Goal: Browse casually: Explore the website without a specific task or goal

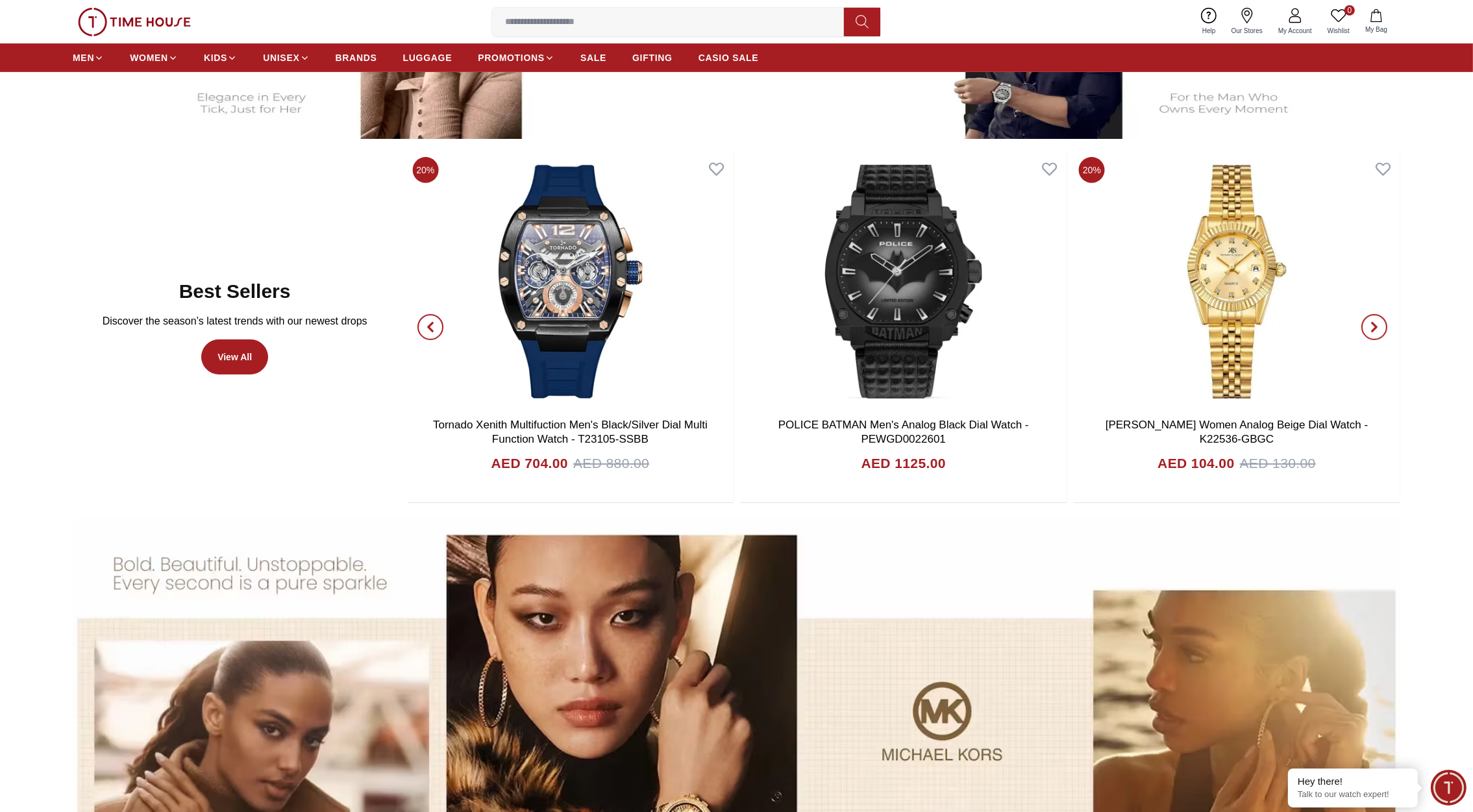
scroll to position [828, 0]
click at [1377, 326] on icon "button" at bounding box center [1374, 328] width 10 height 10
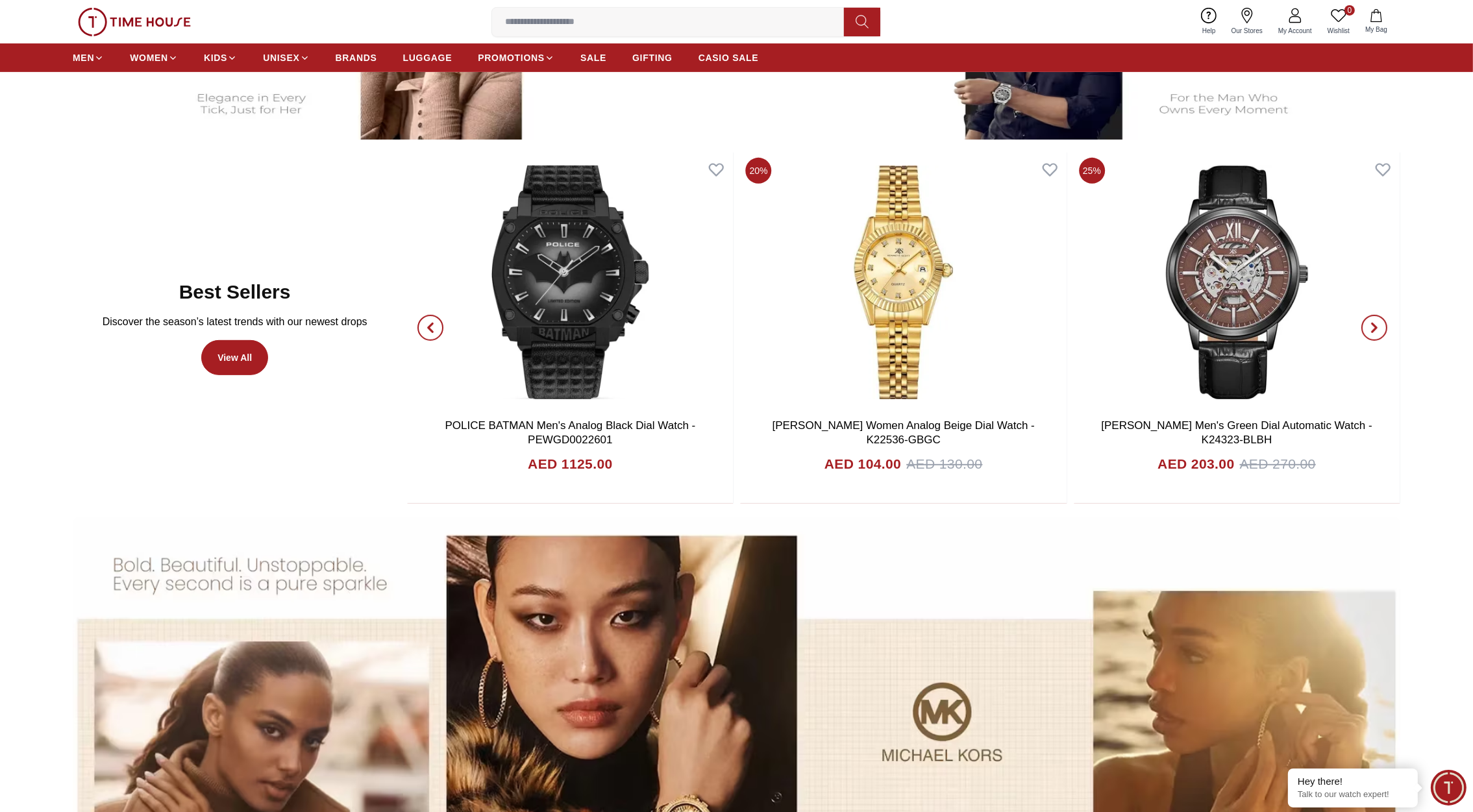
click at [1377, 326] on icon "button" at bounding box center [1374, 328] width 10 height 10
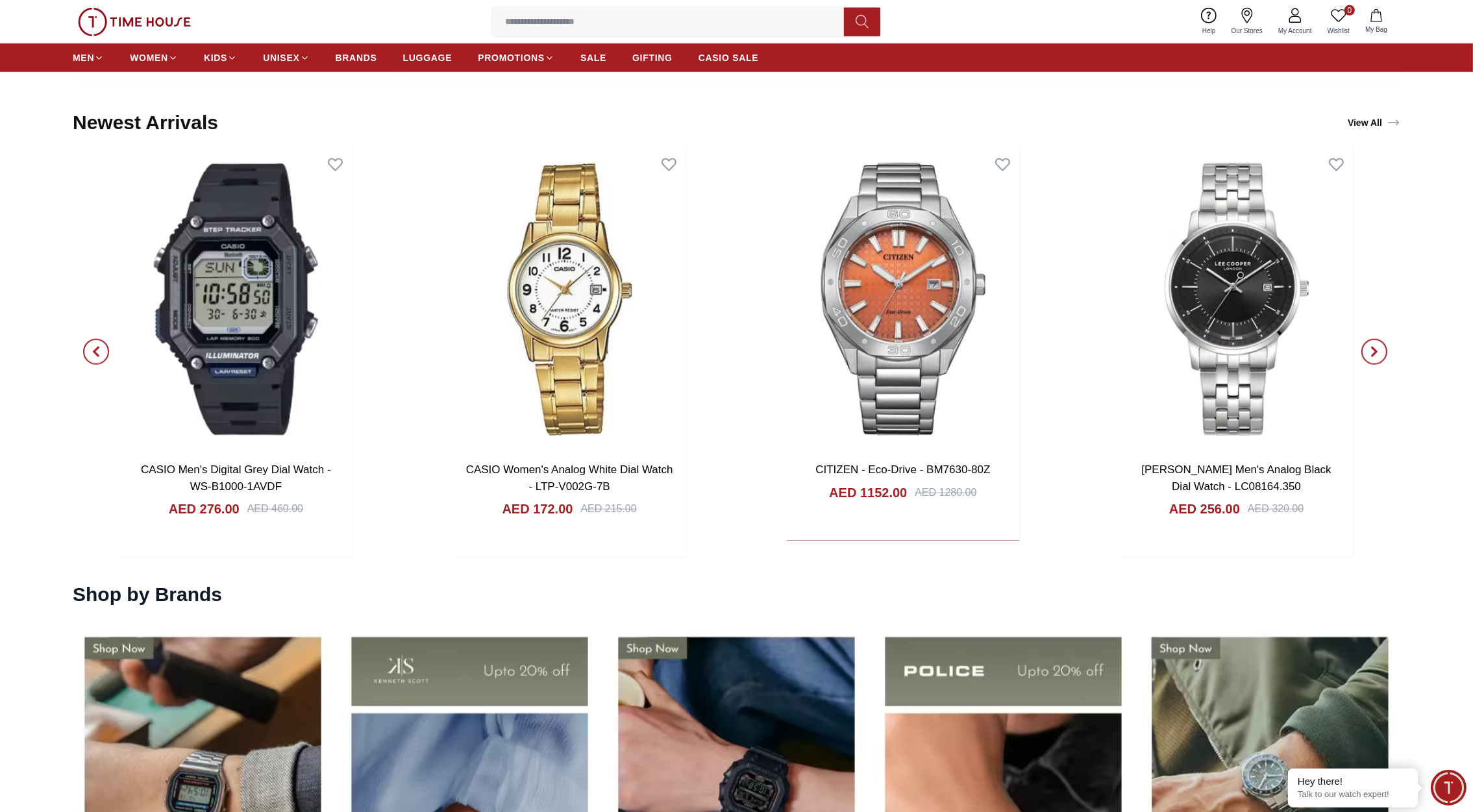
scroll to position [1758, 0]
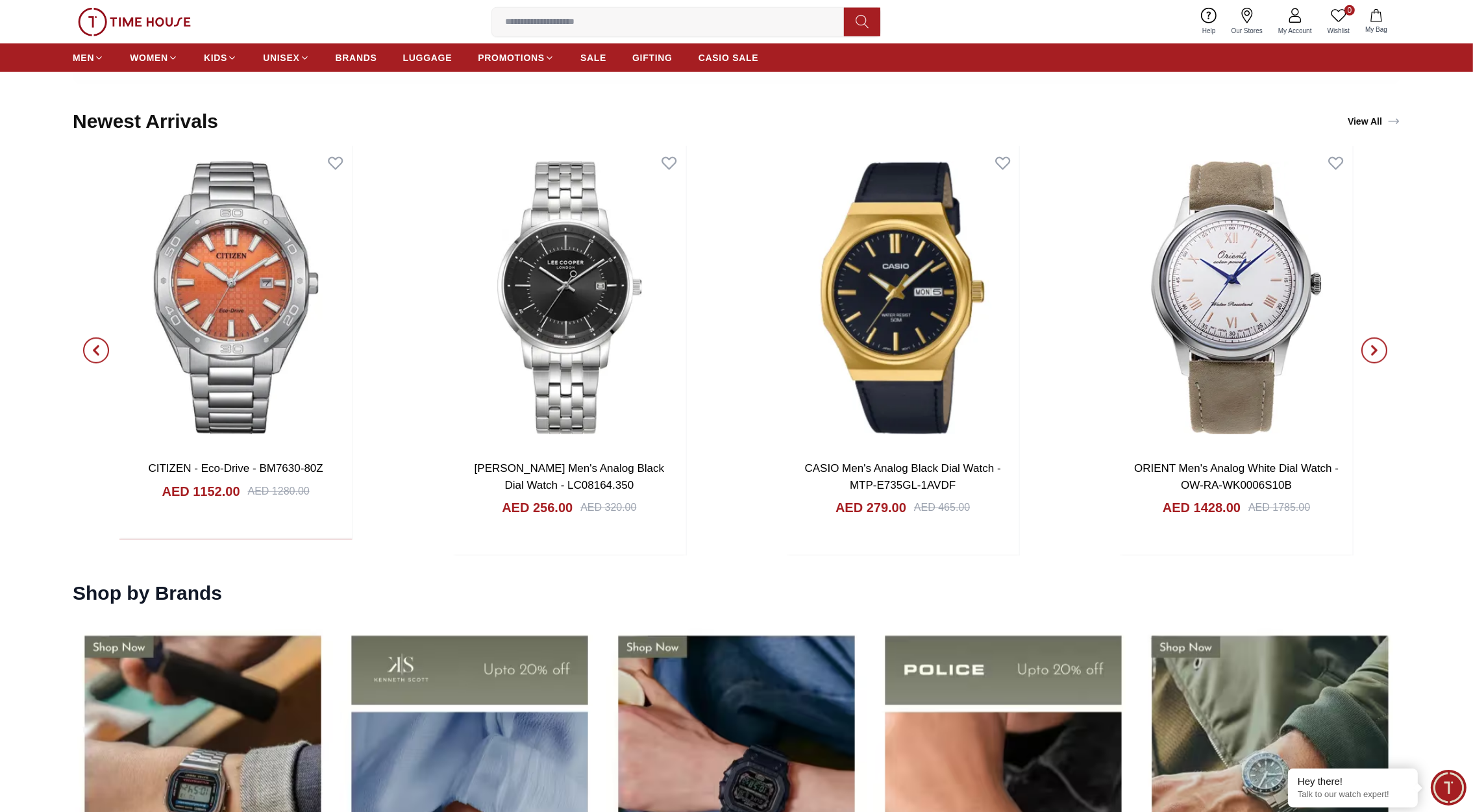
click at [91, 347] on icon "button" at bounding box center [96, 351] width 10 height 10
click at [1373, 347] on icon "button" at bounding box center [1374, 351] width 4 height 8
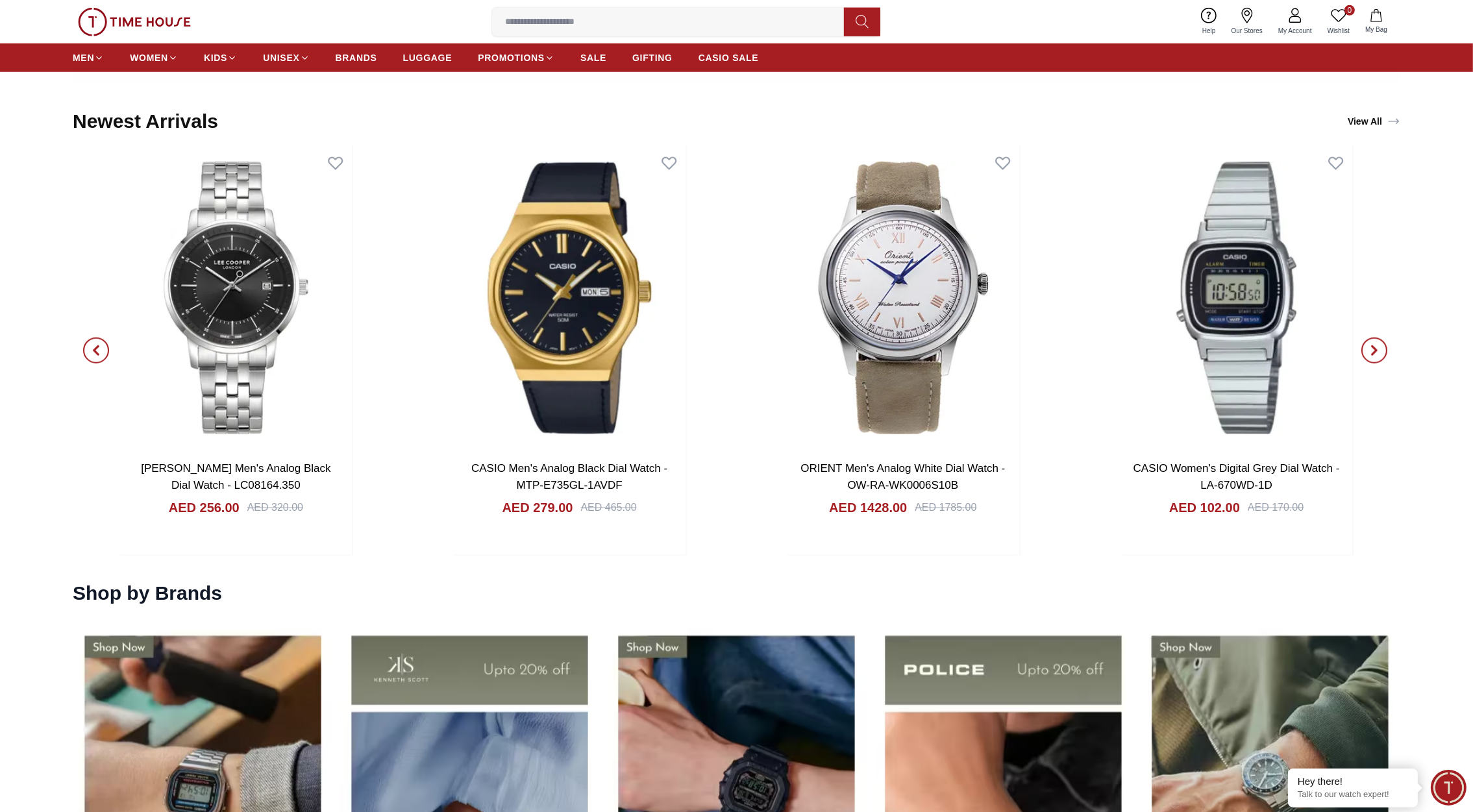
click at [1373, 347] on icon "button" at bounding box center [1374, 351] width 4 height 8
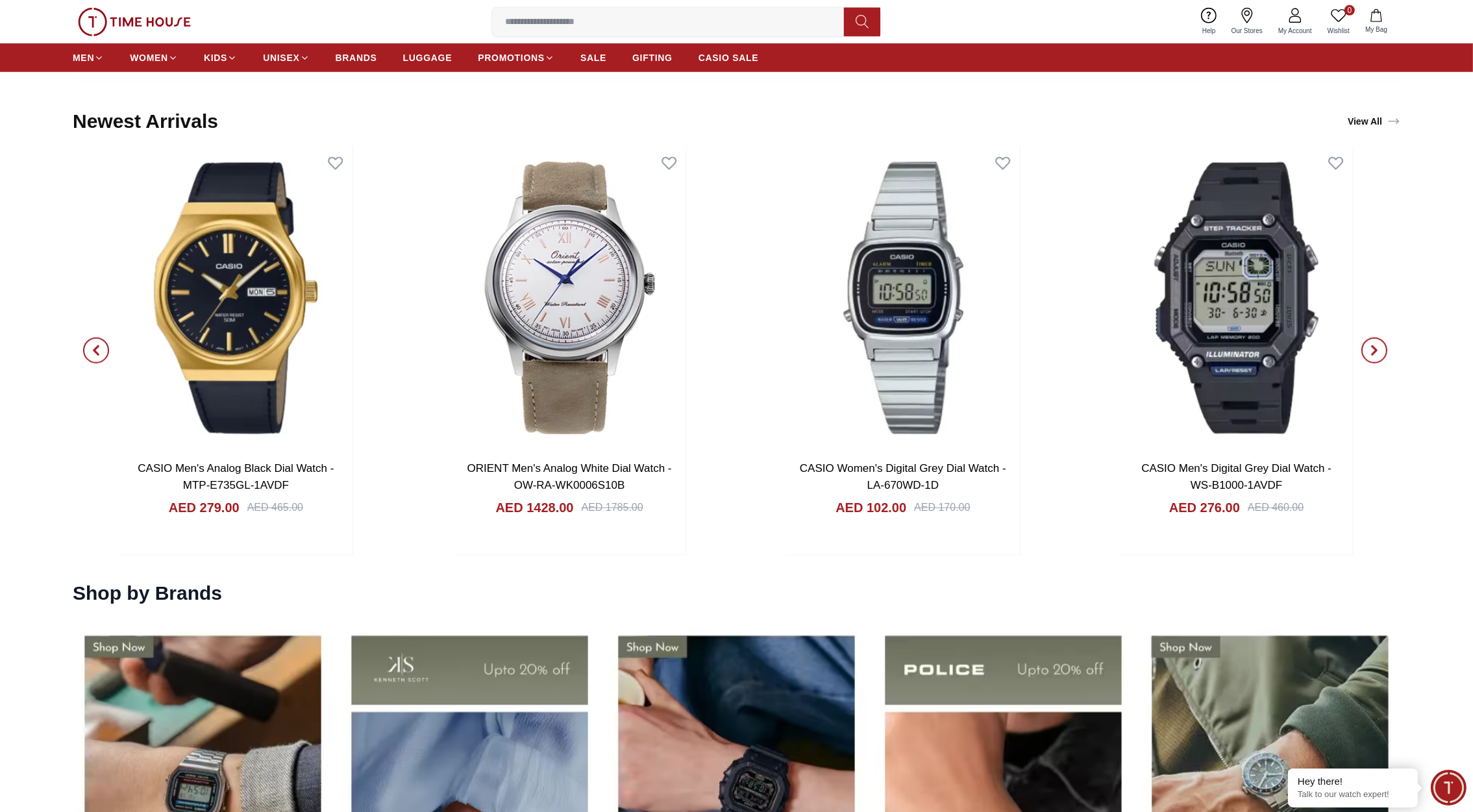
click at [1373, 347] on icon "button" at bounding box center [1374, 351] width 4 height 8
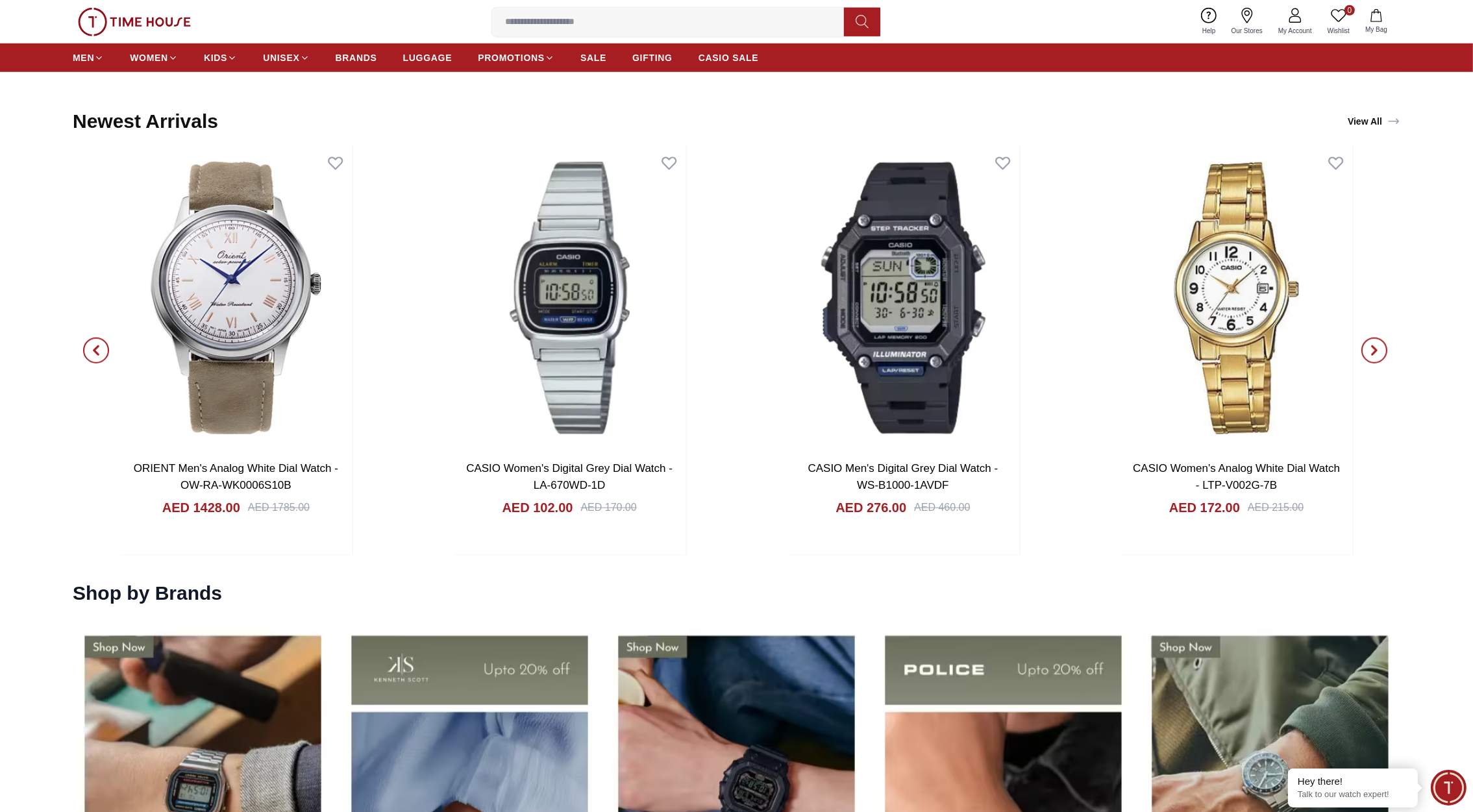
click at [1373, 347] on icon "button" at bounding box center [1374, 351] width 4 height 8
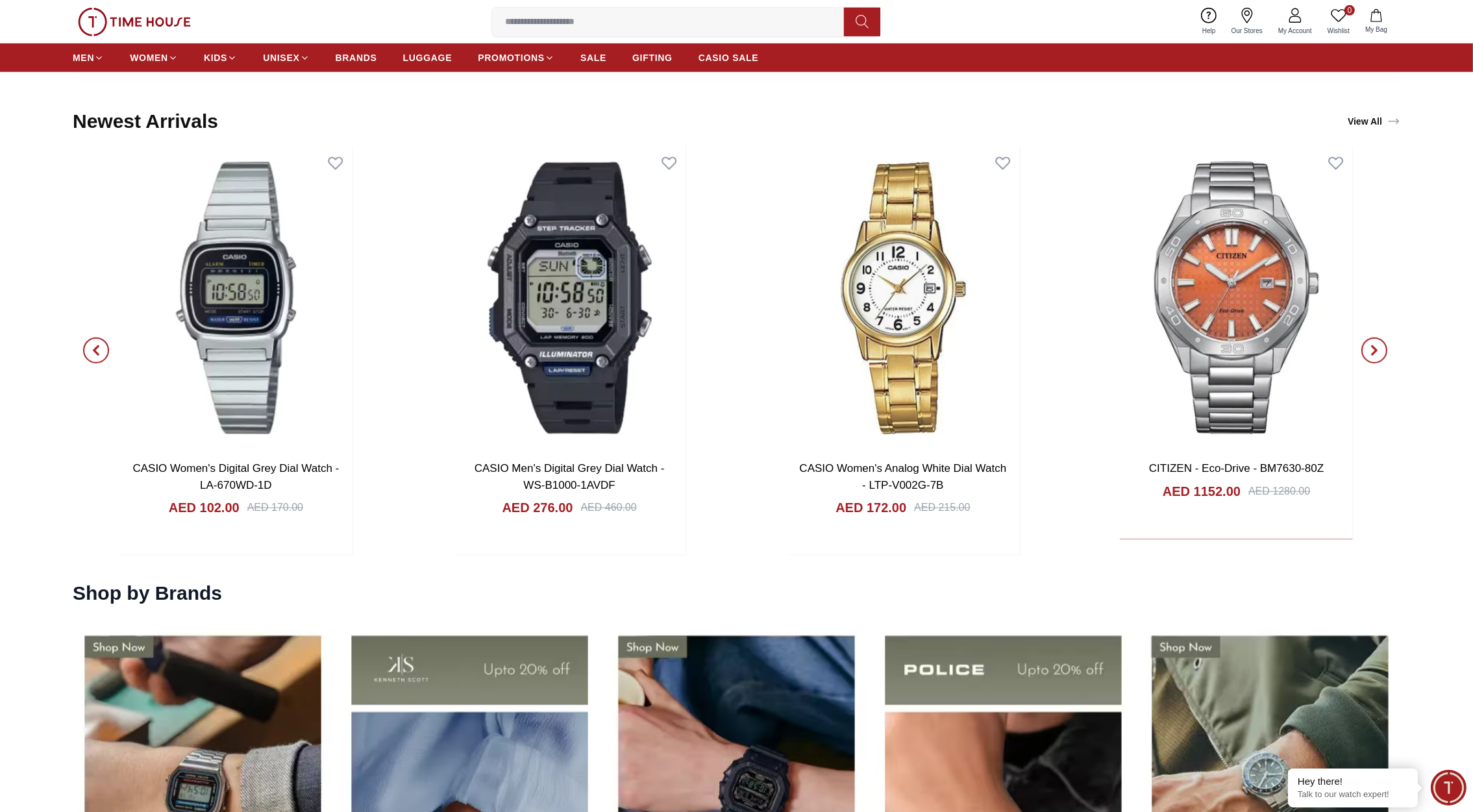
click at [1373, 347] on icon "button" at bounding box center [1374, 351] width 4 height 8
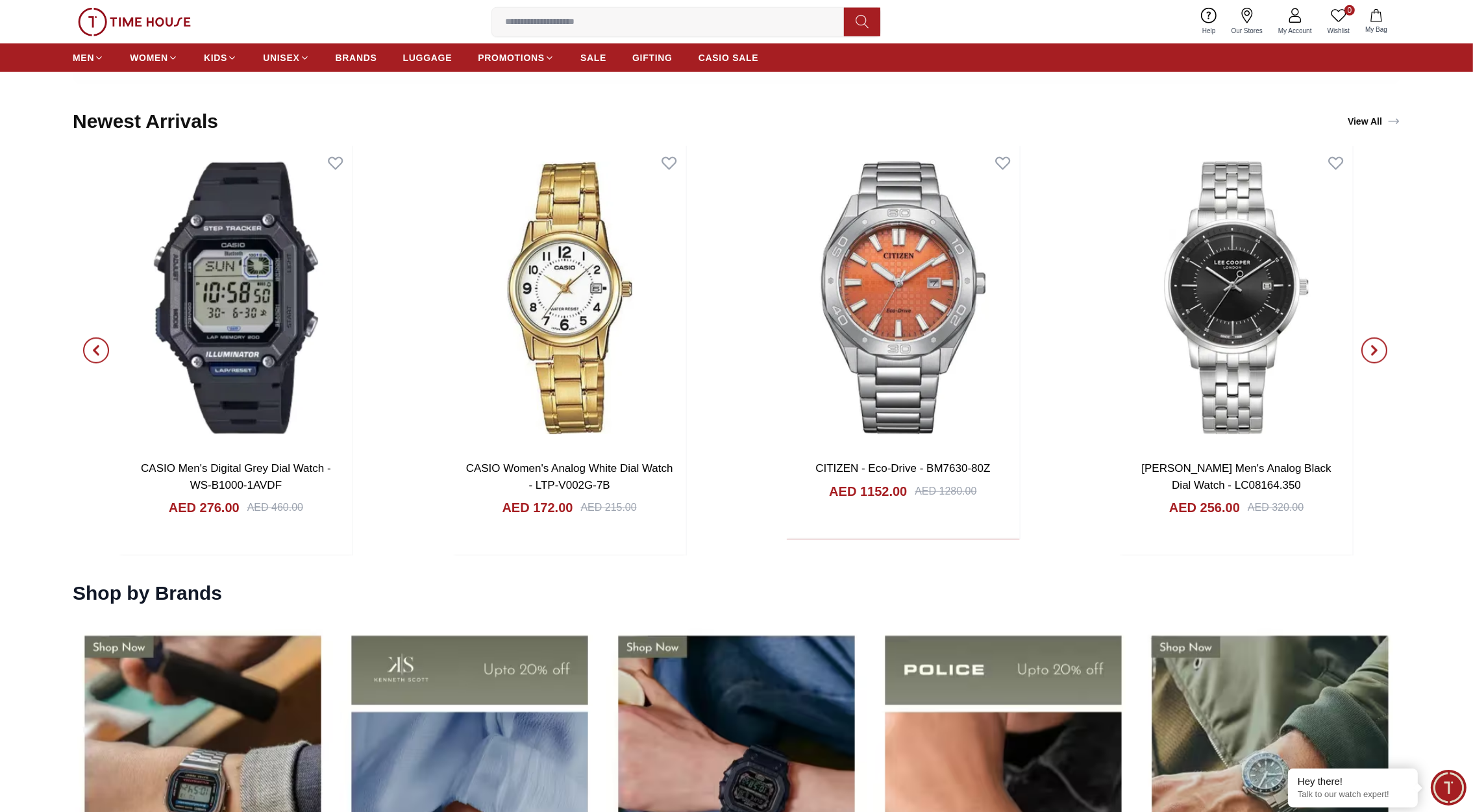
click at [141, 15] on img at bounding box center [134, 22] width 113 height 29
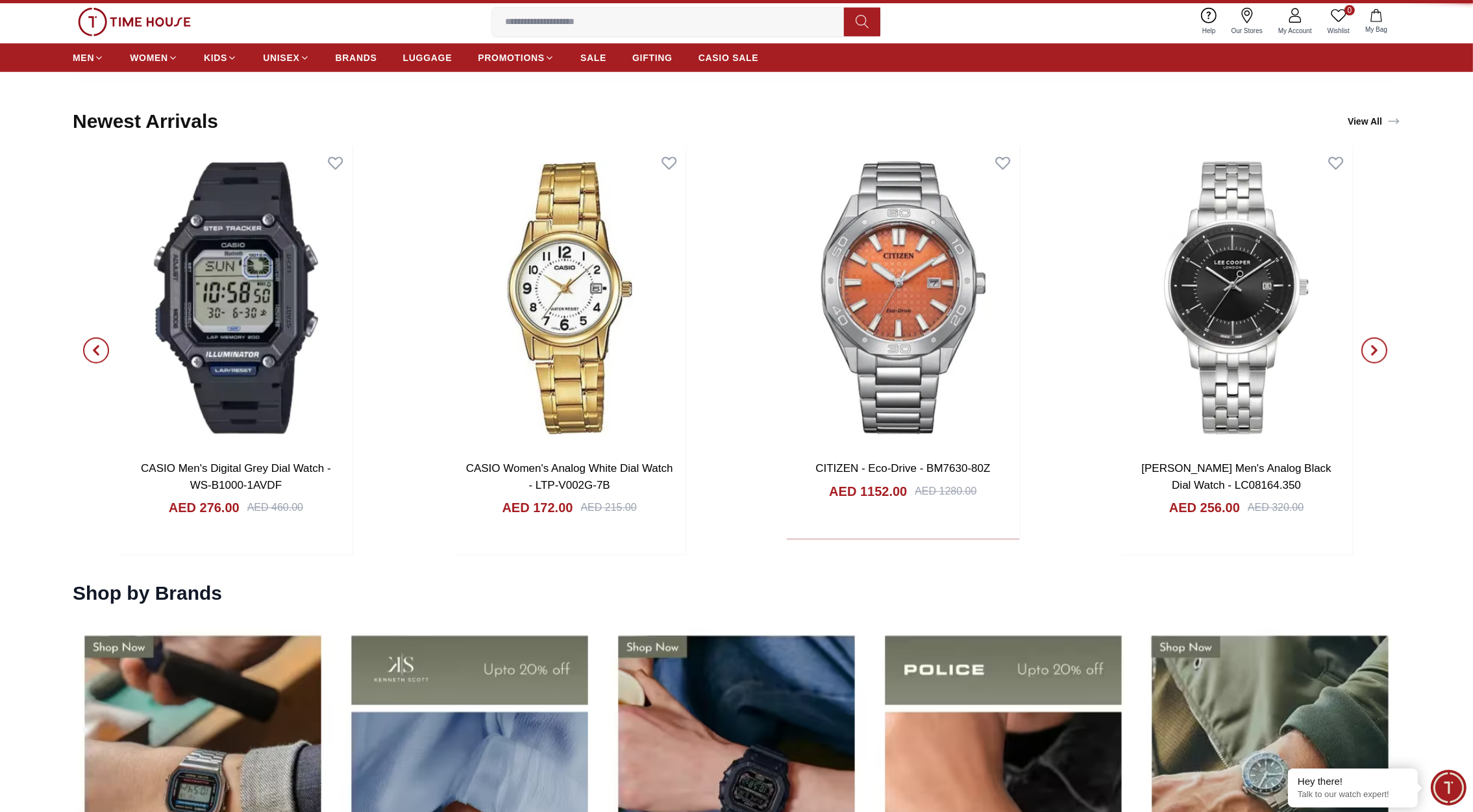
scroll to position [0, 0]
